Goal: Information Seeking & Learning: Check status

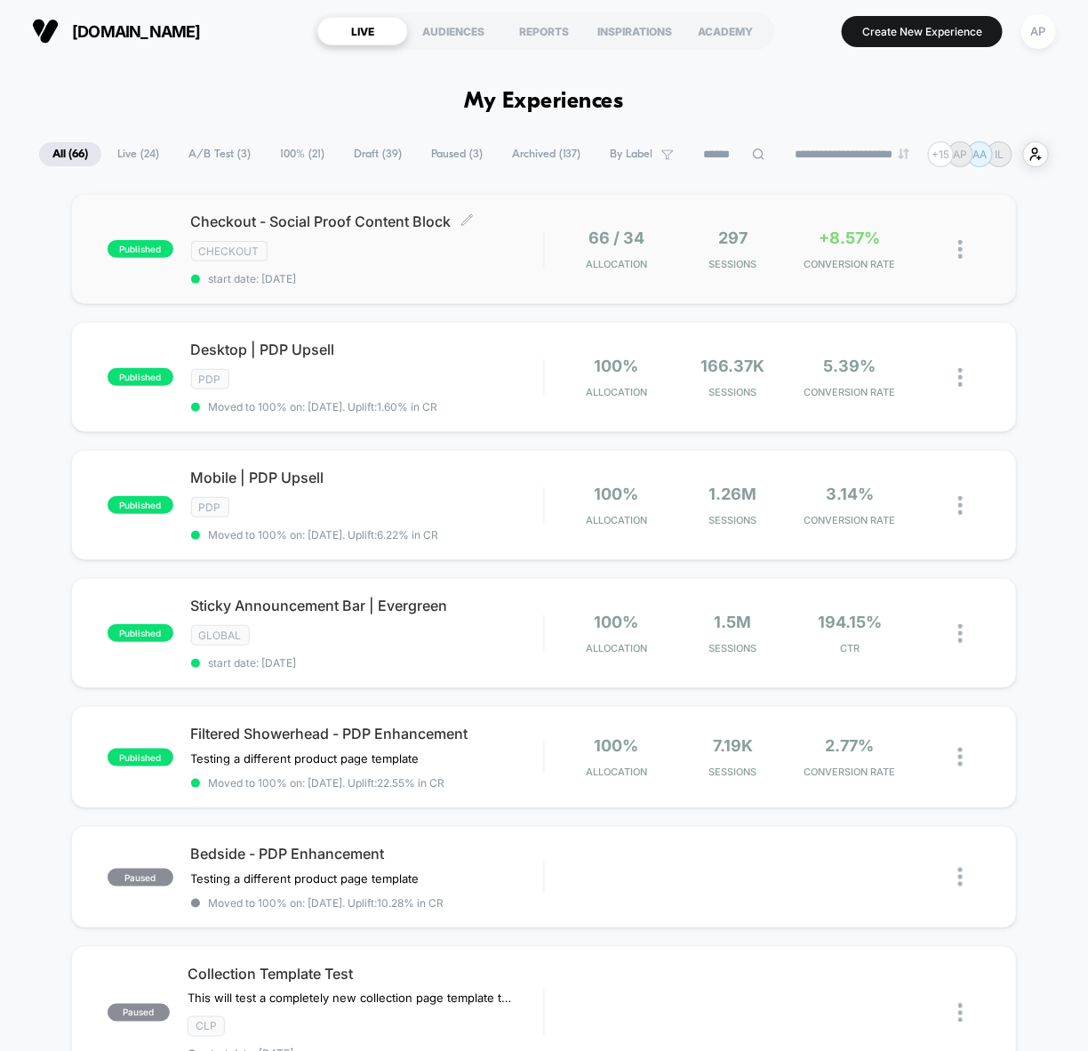
click at [493, 276] on span "start date: [DATE]" at bounding box center [367, 278] width 353 height 13
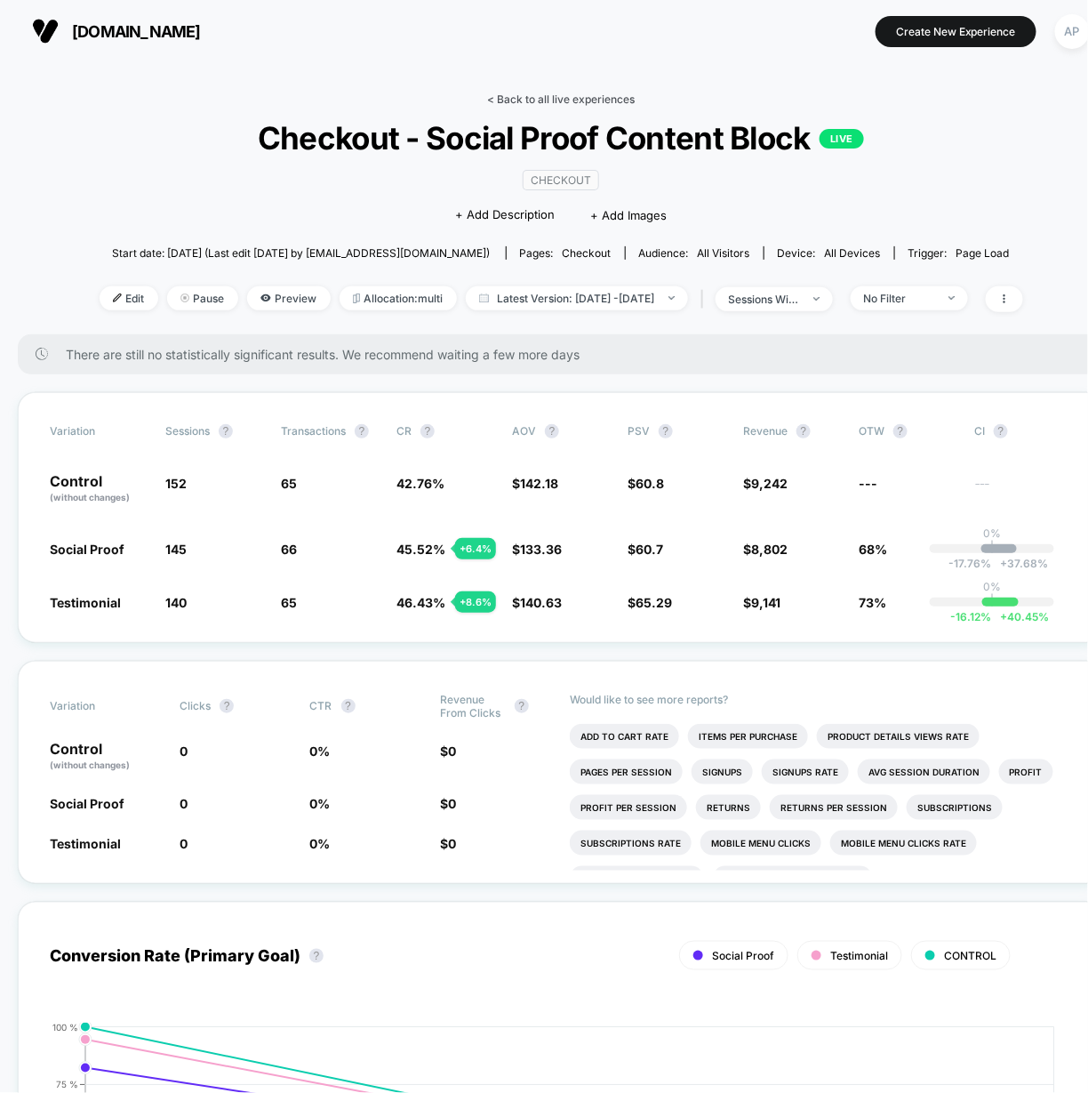
click at [569, 101] on link "< Back to all live experiences" at bounding box center [561, 98] width 148 height 13
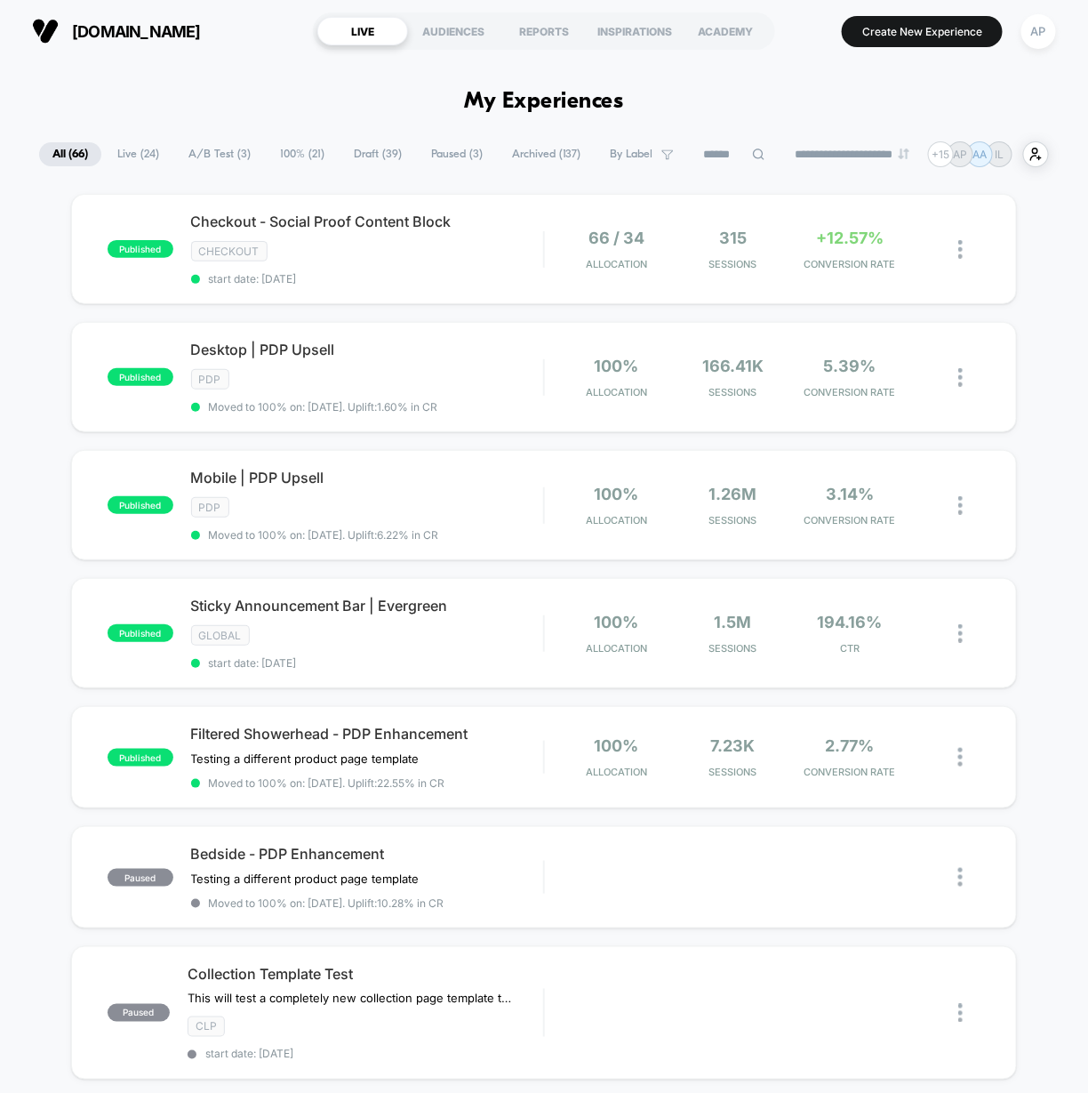
click at [210, 148] on span "A/B Test ( 3 )" at bounding box center [219, 154] width 89 height 24
